Goal: Task Accomplishment & Management: Use online tool/utility

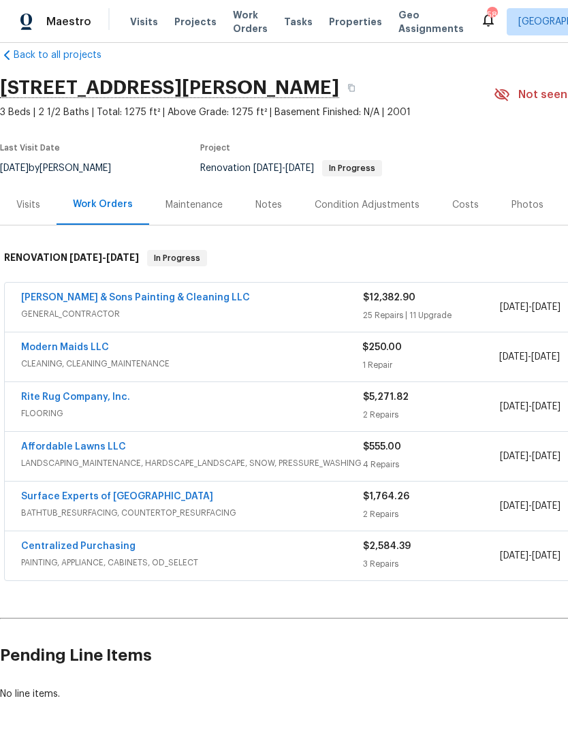
scroll to position [22, 0]
click at [86, 351] on link "Modern Maids LLC" at bounding box center [65, 347] width 88 height 10
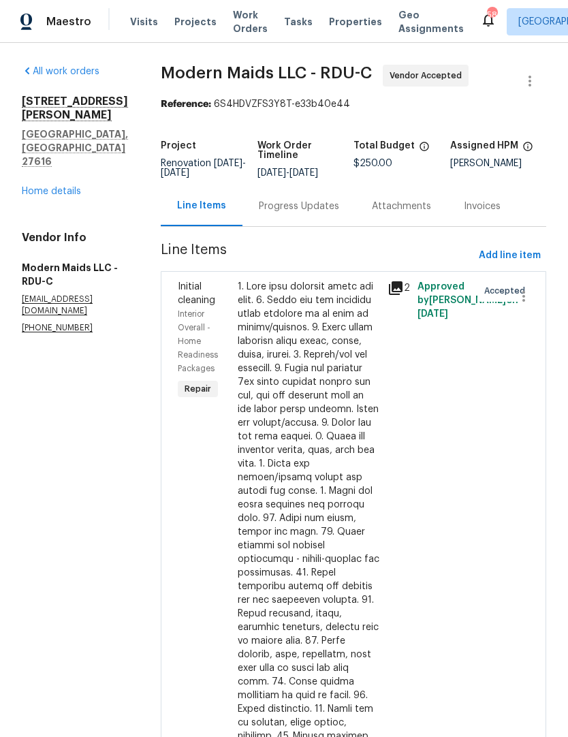
click at [293, 225] on div "Progress Updates" at bounding box center [298, 206] width 113 height 40
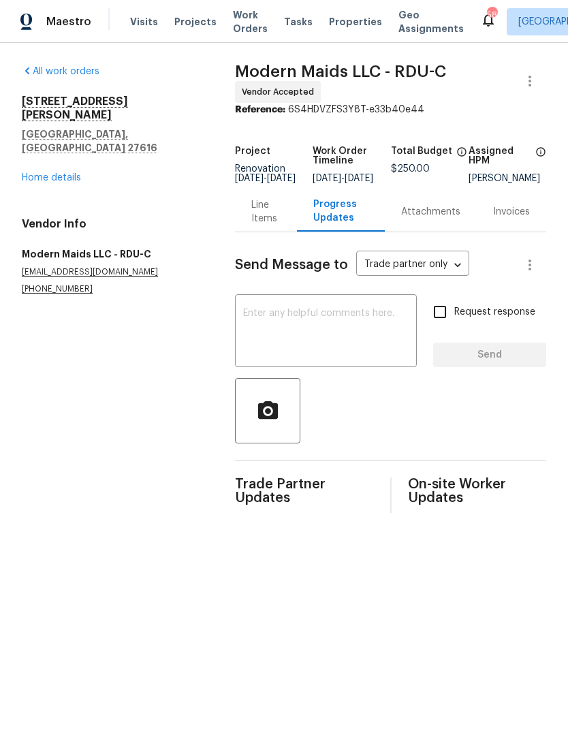
click at [372, 323] on textarea at bounding box center [325, 332] width 165 height 48
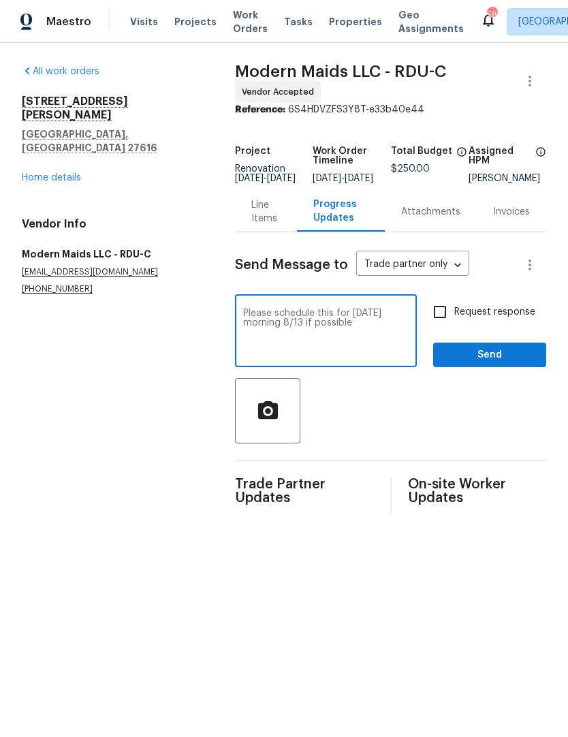
type textarea "Please schedule this for Wednesday morning 8/13 if possible"
click at [440, 326] on input "Request response" at bounding box center [440, 312] width 29 height 29
checkbox input "true"
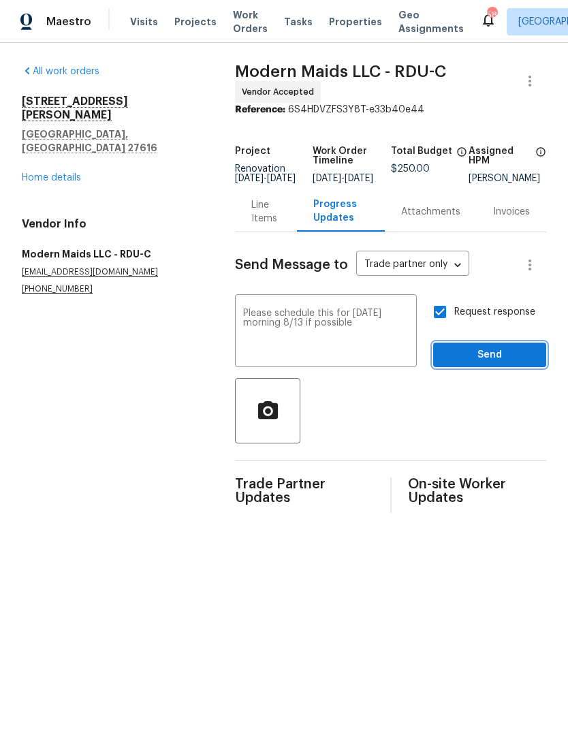
click at [475, 359] on span "Send" at bounding box center [489, 355] width 91 height 17
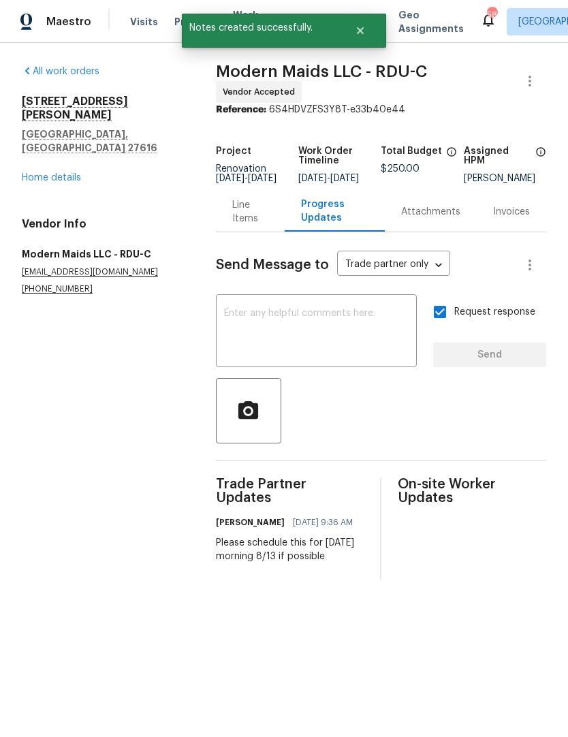
click at [65, 136] on div "4420 Archibald Way Raleigh, NC 27616 Home details" at bounding box center [102, 140] width 161 height 90
click at [61, 173] on link "Home details" at bounding box center [51, 178] width 59 height 10
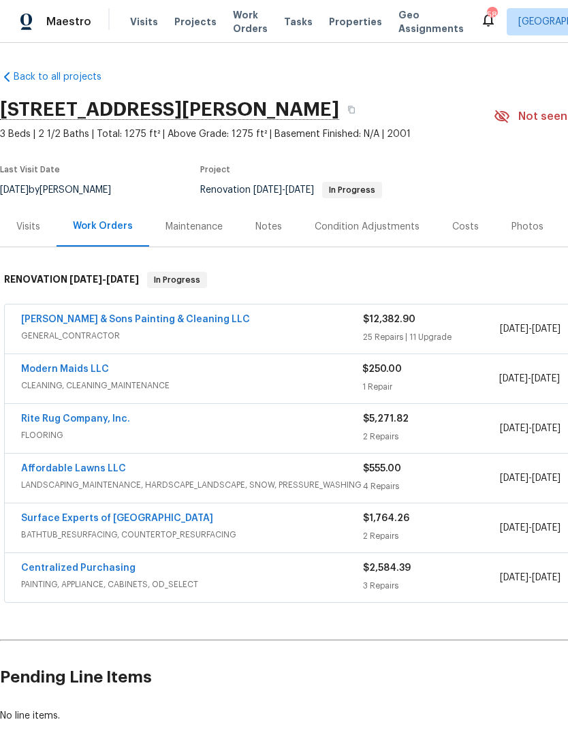
click at [342, 19] on span "Properties" at bounding box center [355, 22] width 53 height 14
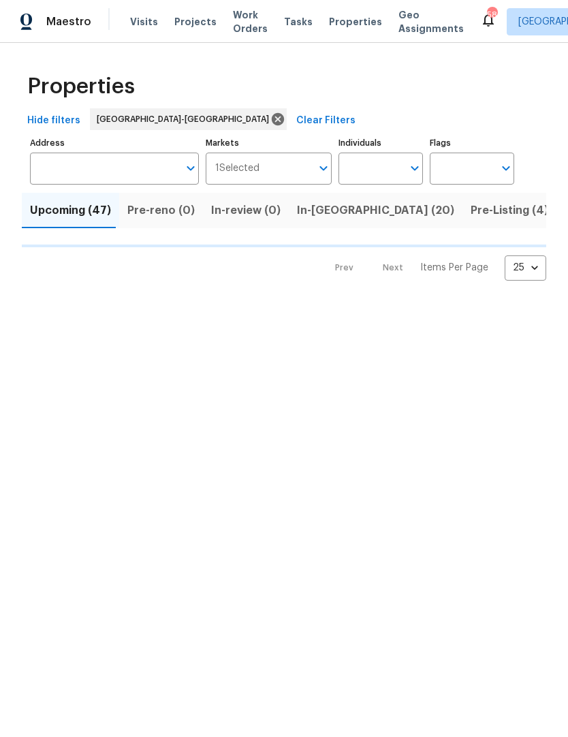
click at [387, 161] on input "Individuals" at bounding box center [370, 169] width 64 height 32
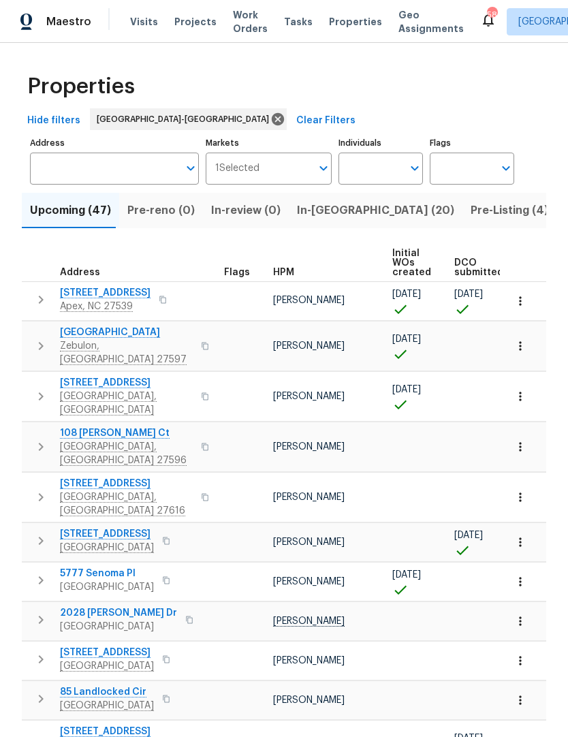
click at [383, 159] on input "Individuals" at bounding box center [370, 169] width 64 height 32
type input "[PERSON_NAME]"
click at [372, 210] on input "checkbox" at bounding box center [363, 211] width 29 height 29
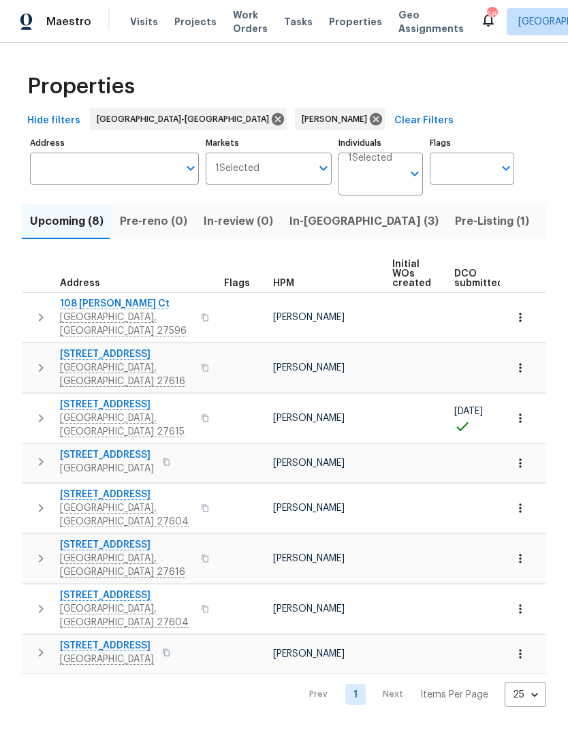
click at [176, 38] on div "Maestro Visits Projects Work Orders Tasks Properties Geo Assignments 58 Raleigh…" at bounding box center [284, 21] width 568 height 43
click at [146, 20] on span "Visits" at bounding box center [144, 22] width 28 height 14
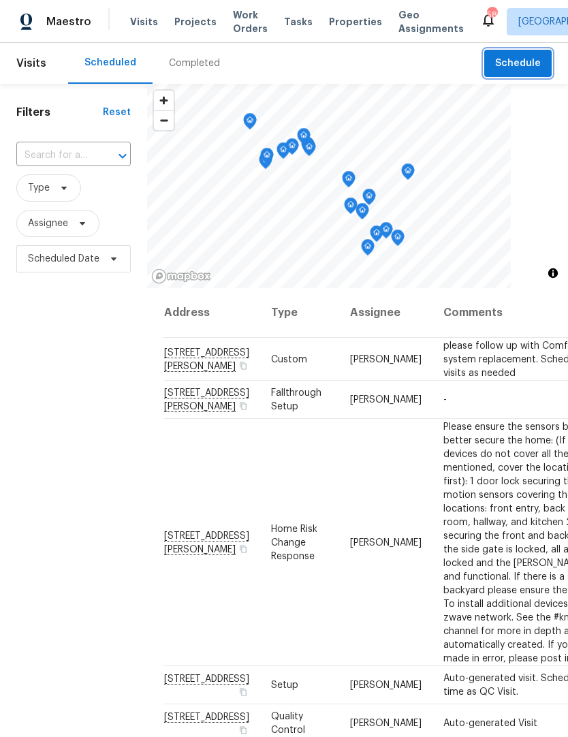
click at [516, 61] on span "Schedule" at bounding box center [518, 63] width 46 height 17
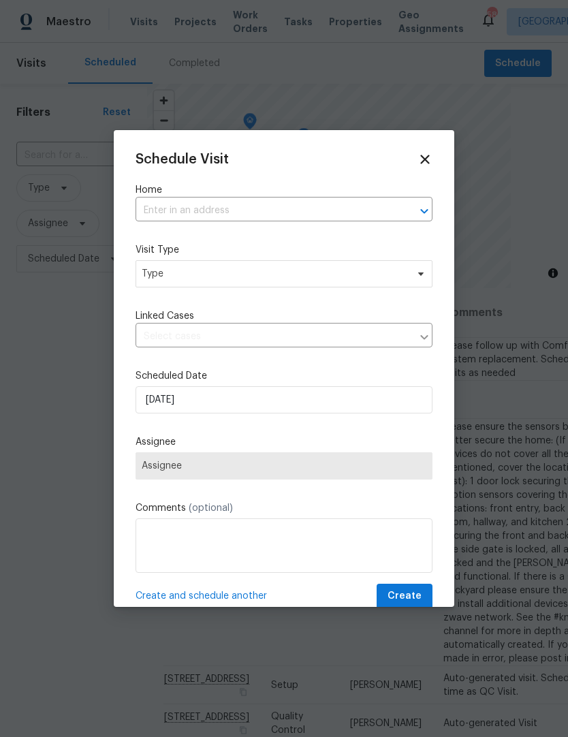
click at [293, 219] on input "text" at bounding box center [265, 210] width 259 height 21
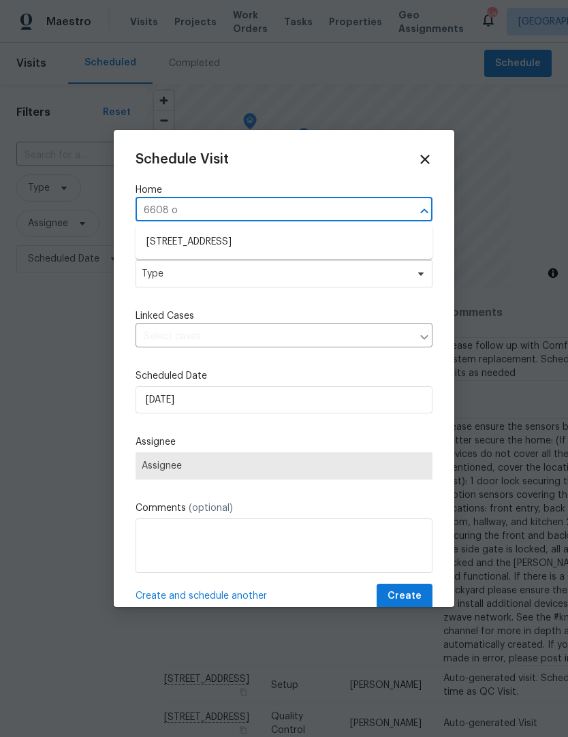
type input "6608 or"
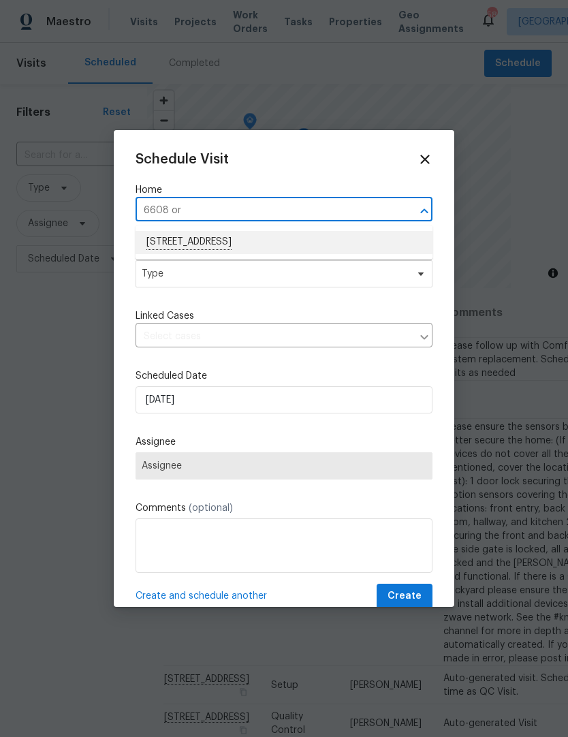
click at [221, 242] on li "[STREET_ADDRESS]" at bounding box center [284, 242] width 297 height 23
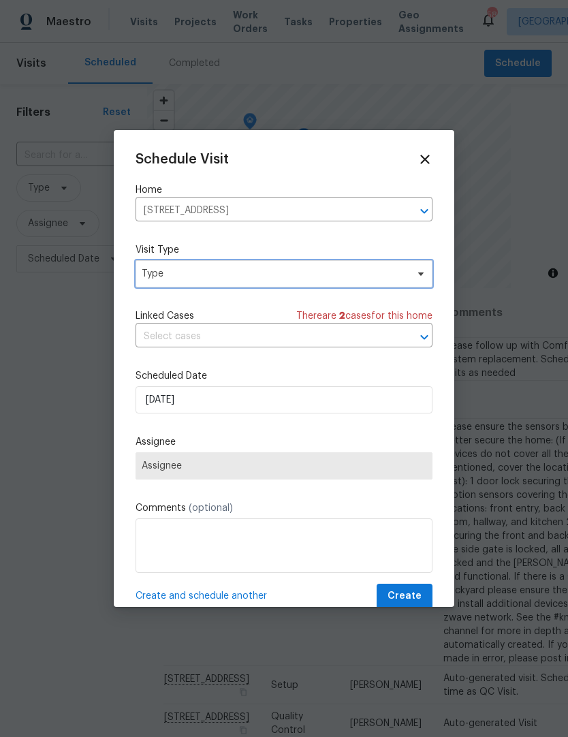
click at [264, 280] on span "Type" at bounding box center [274, 274] width 265 height 14
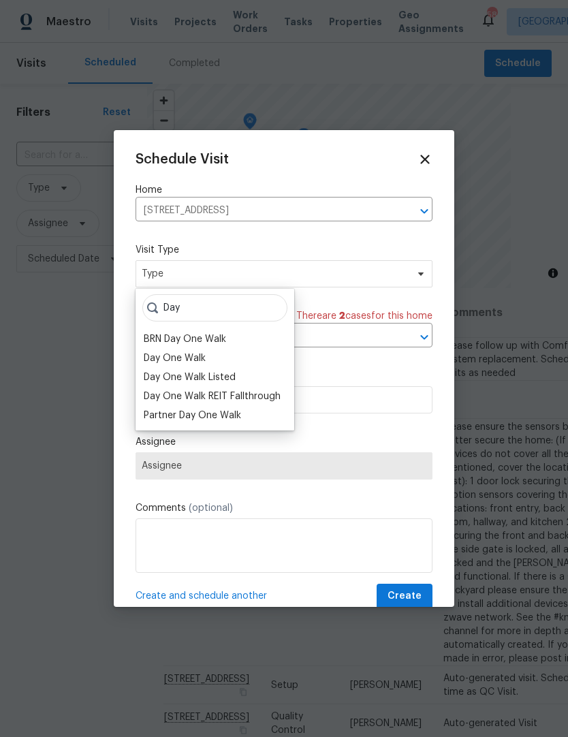
type input "Day"
click at [194, 357] on div "Day One Walk" at bounding box center [175, 358] width 62 height 14
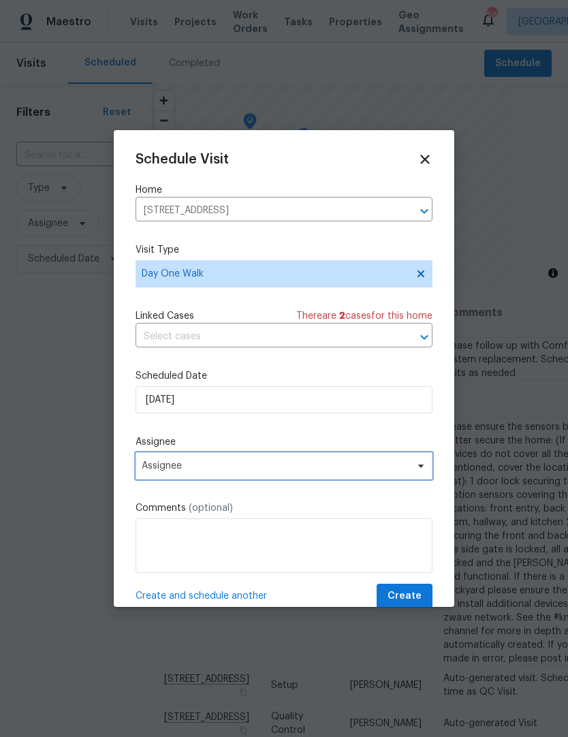
click at [274, 470] on span "Assignee" at bounding box center [275, 465] width 267 height 11
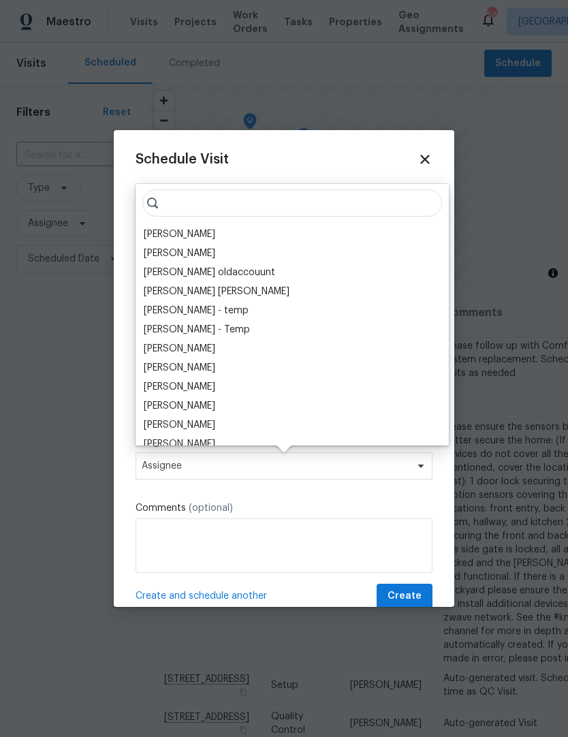
click at [185, 234] on div "[PERSON_NAME]" at bounding box center [179, 234] width 71 height 14
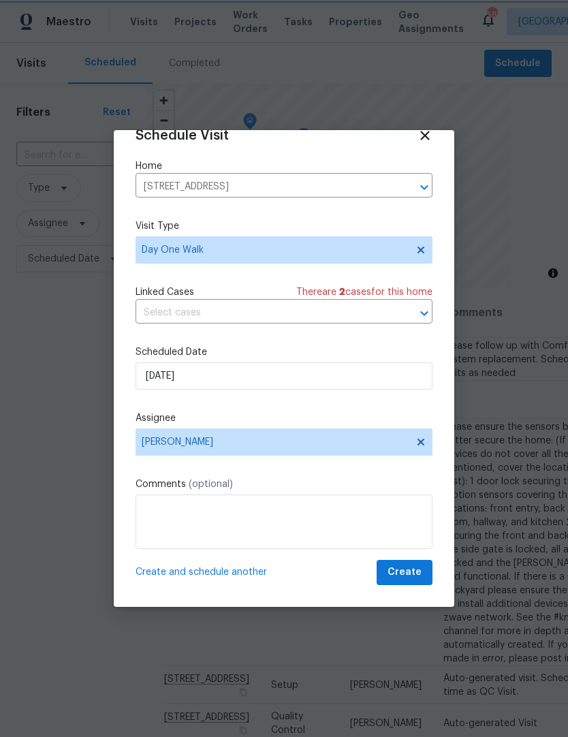
scroll to position [27, 0]
click at [409, 571] on span "Create" at bounding box center [404, 572] width 34 height 17
